Goal: Find specific page/section: Find specific page/section

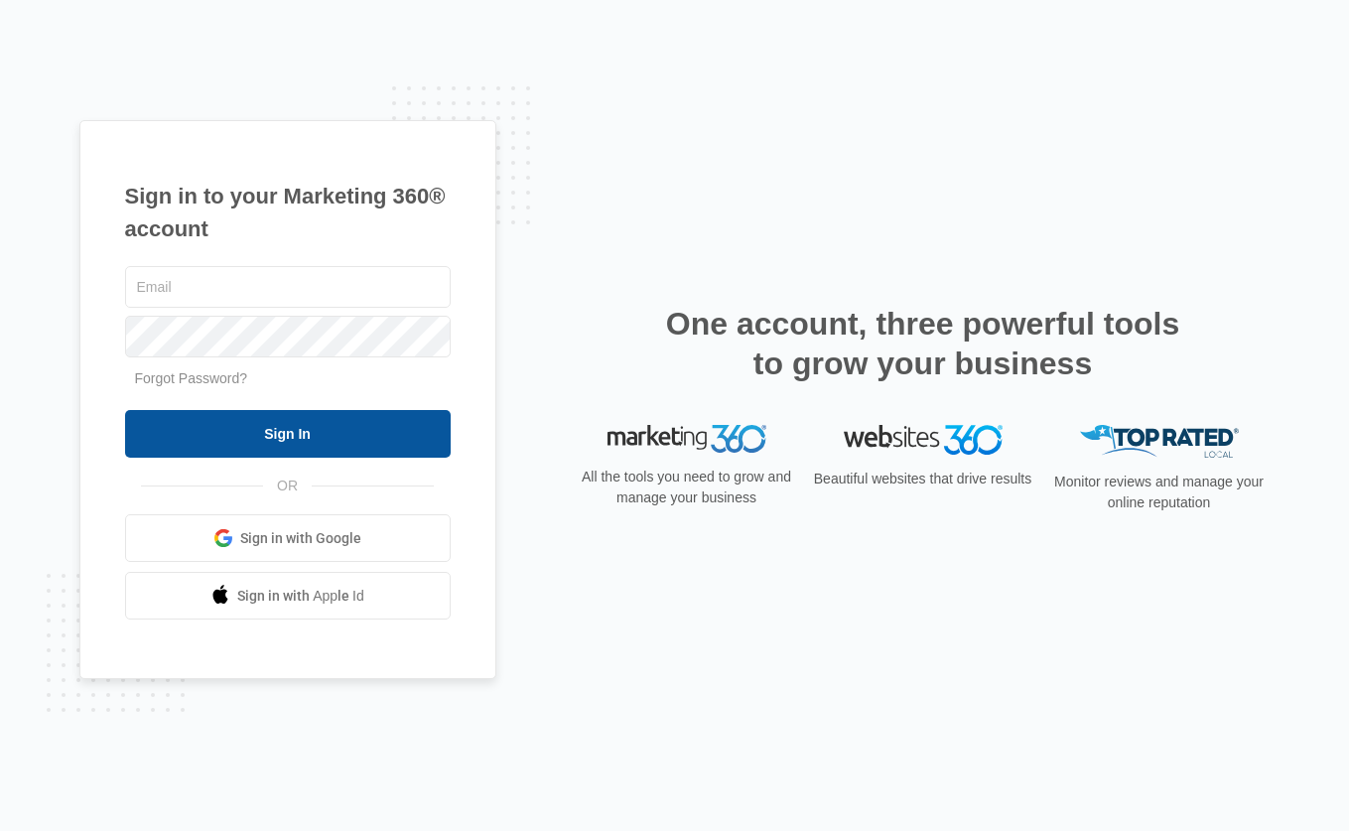
type input "[EMAIL_ADDRESS][DOMAIN_NAME]"
click at [305, 421] on input "Sign In" at bounding box center [288, 434] width 326 height 48
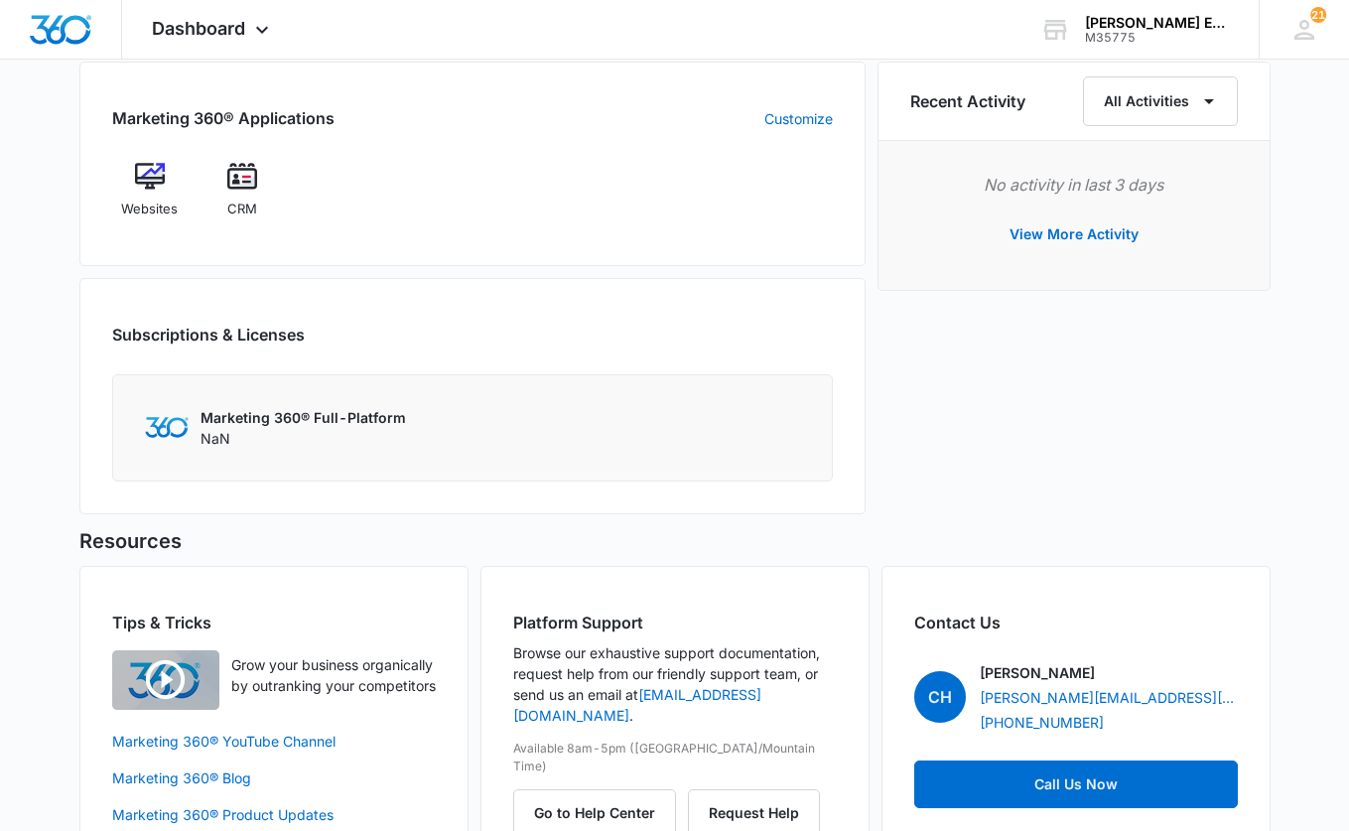
scroll to position [1225, 0]
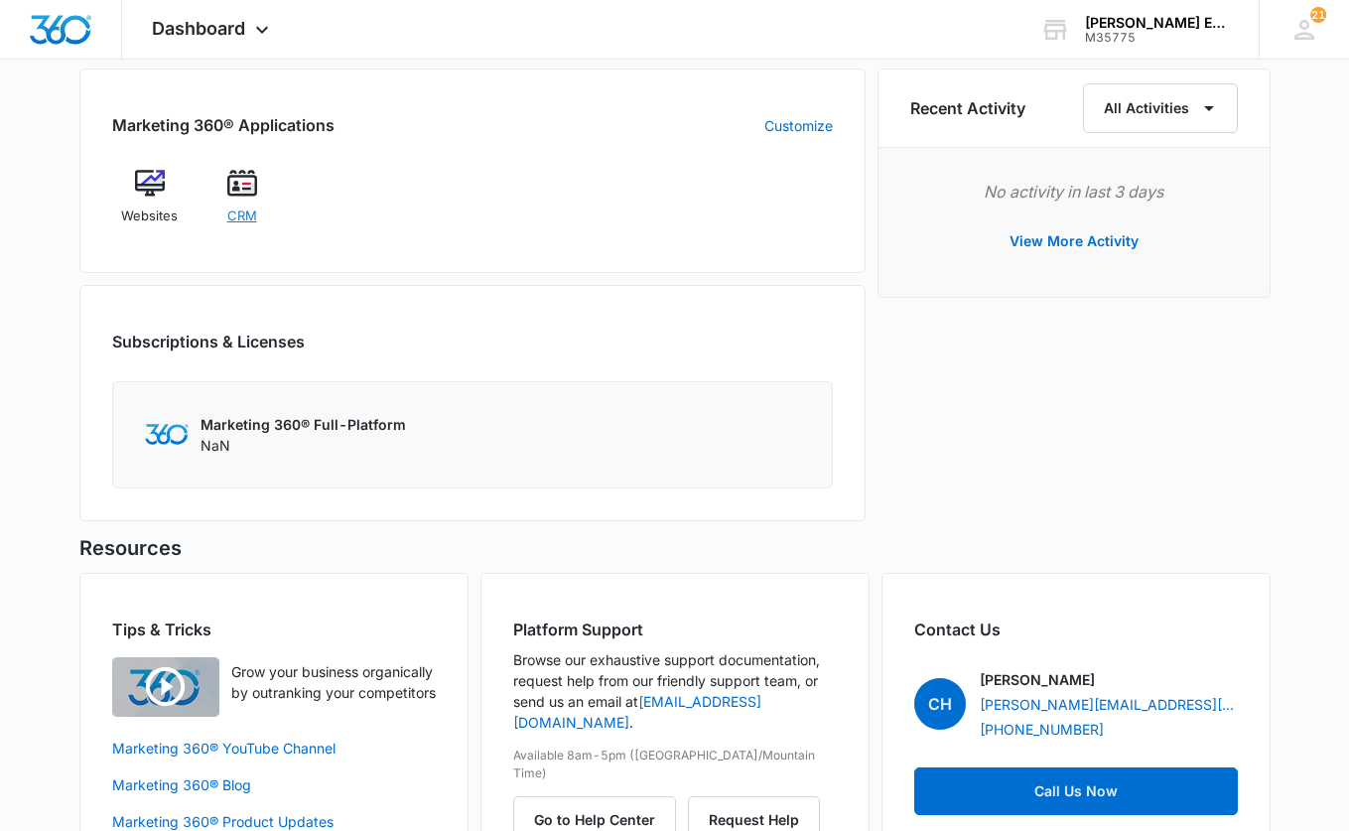
click at [238, 182] on img at bounding box center [242, 184] width 30 height 30
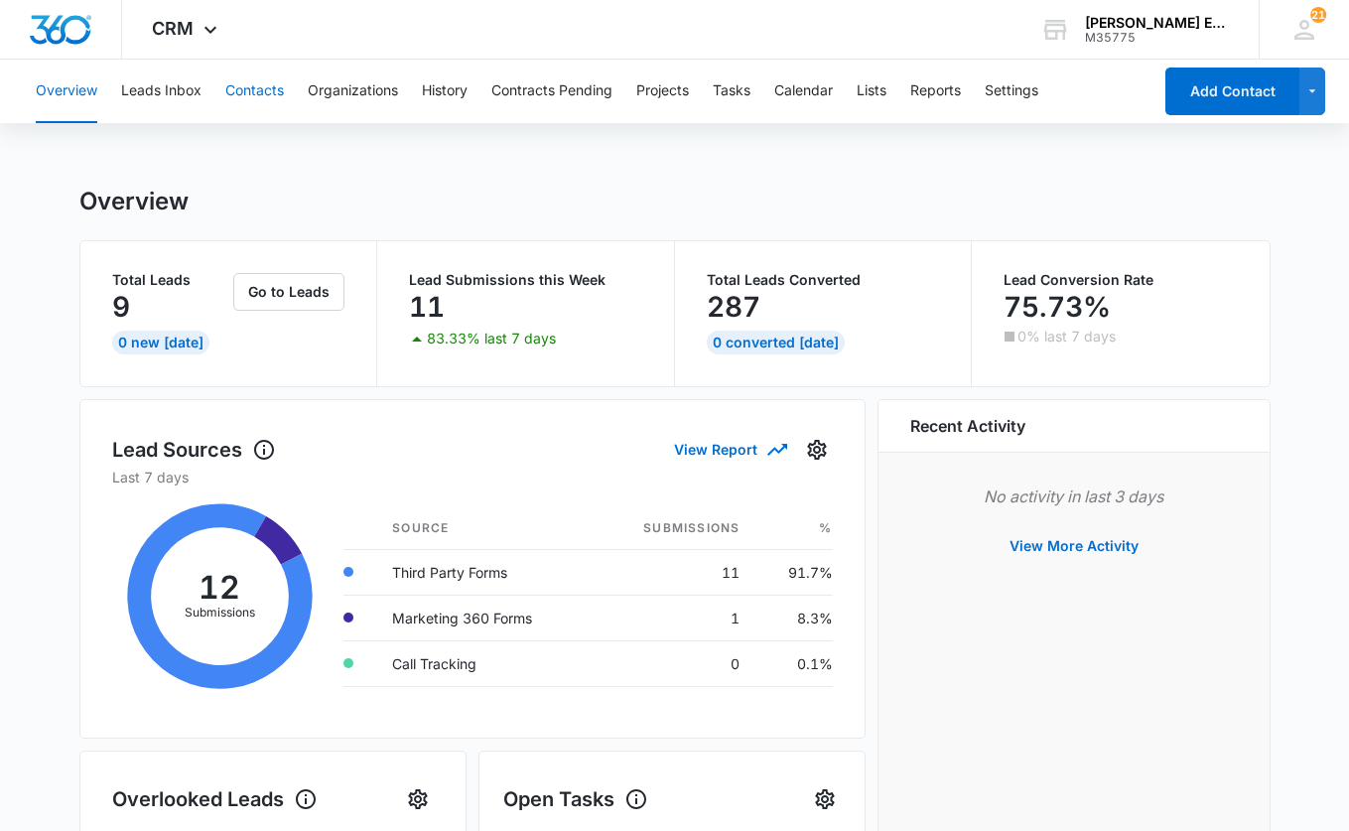
click at [277, 87] on button "Contacts" at bounding box center [254, 92] width 59 height 64
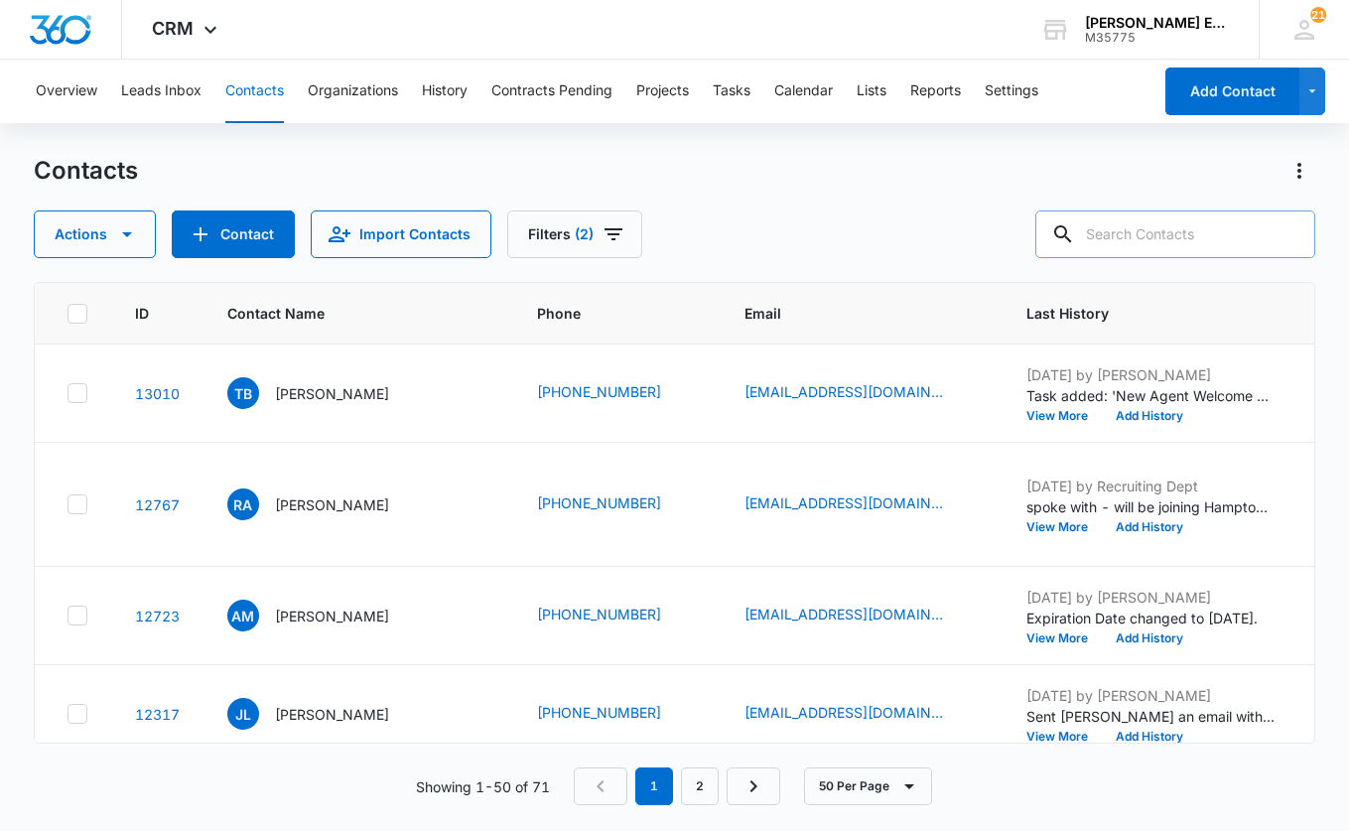
click at [1207, 241] on input "text" at bounding box center [1175, 234] width 280 height 48
paste input "RAGHAVAN"
type input "RAGHAVAN"
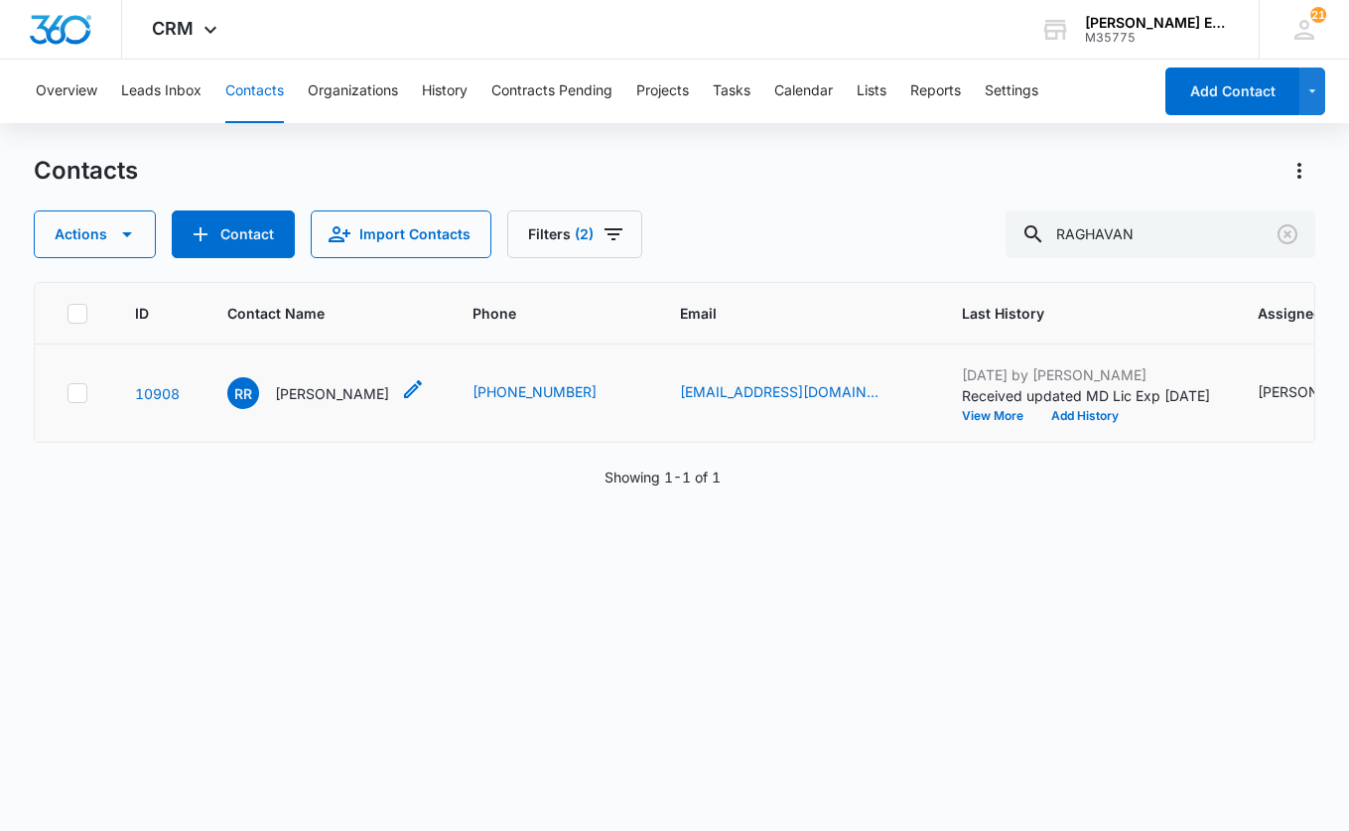
click at [385, 404] on p "[PERSON_NAME]" at bounding box center [332, 393] width 114 height 21
